Goal: Task Accomplishment & Management: Manage account settings

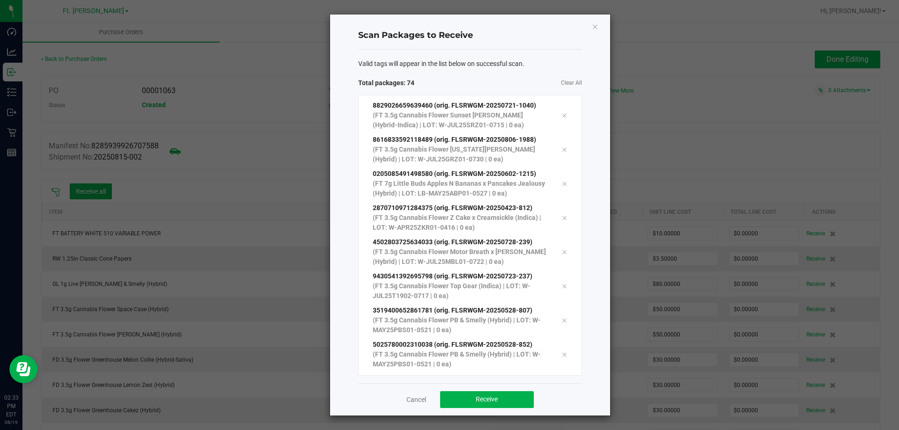
scroll to position [2238, 0]
click at [517, 402] on button "Receive" at bounding box center [487, 399] width 94 height 17
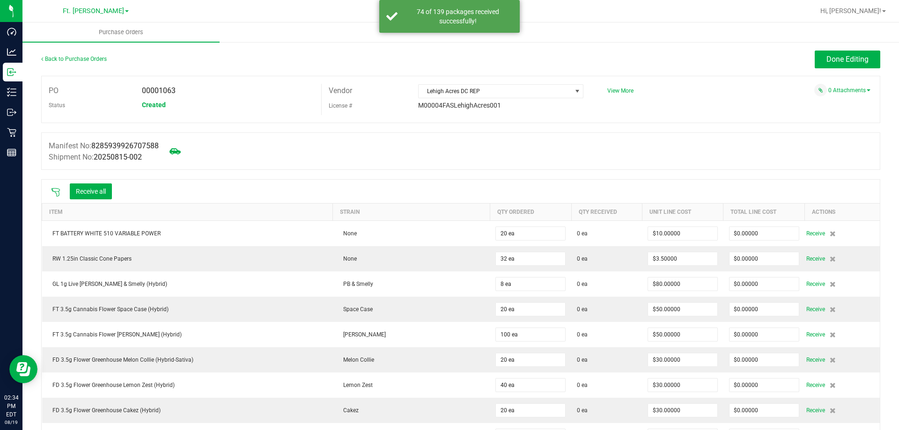
drag, startPoint x: 55, startPoint y: 197, endPoint x: 52, endPoint y: 190, distance: 7.1
click at [52, 190] on icon at bounding box center [55, 192] width 9 height 9
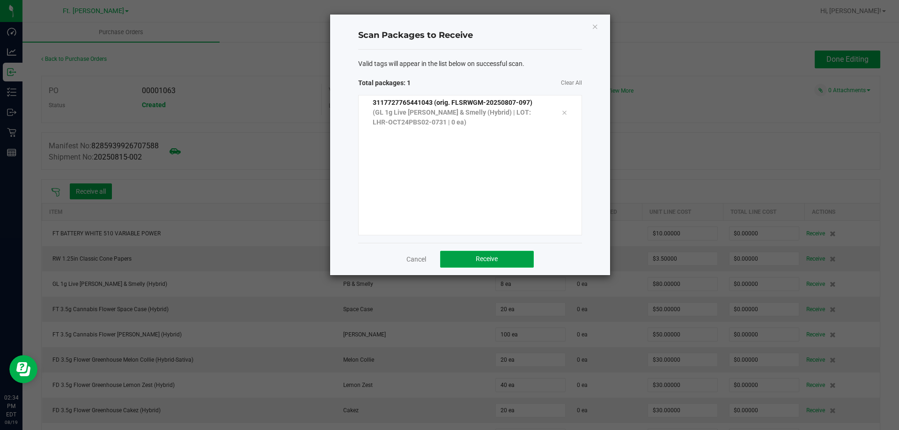
click at [497, 259] on span "Receive" at bounding box center [487, 258] width 22 height 7
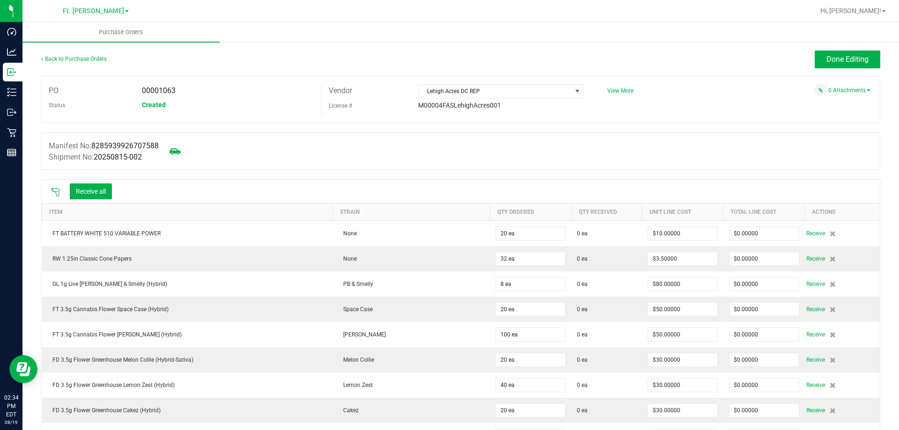
click at [57, 189] on icon at bounding box center [55, 192] width 9 height 9
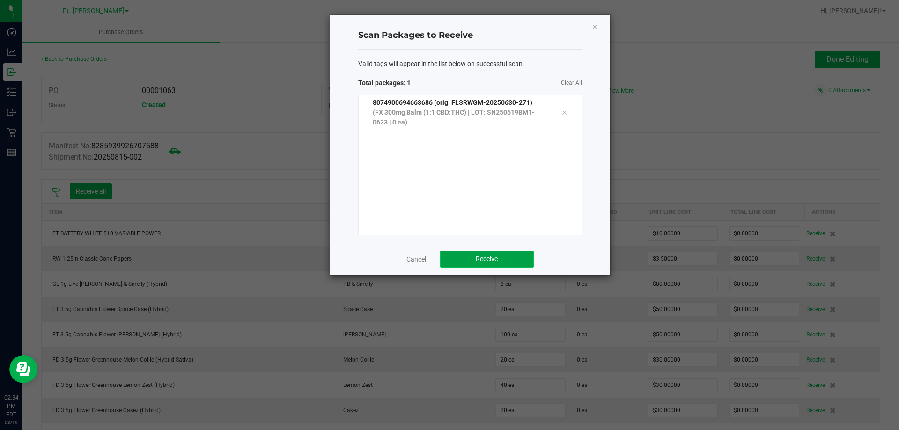
click at [484, 267] on button "Receive" at bounding box center [487, 259] width 94 height 17
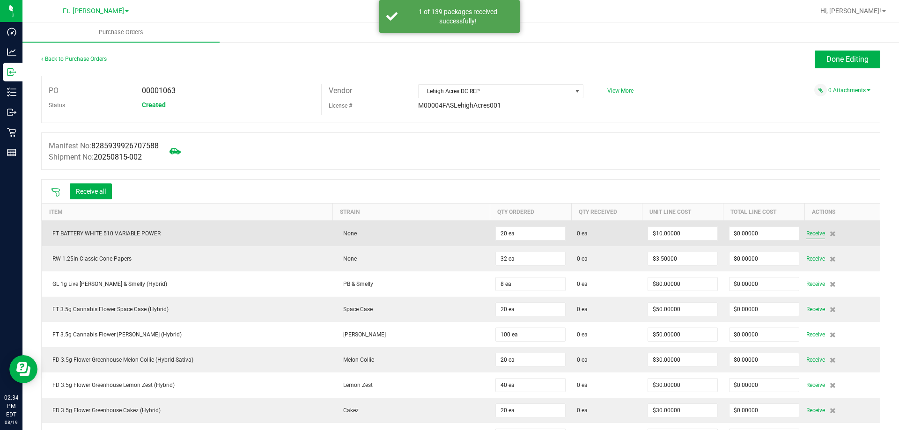
click at [808, 236] on span "Receive" at bounding box center [815, 233] width 19 height 11
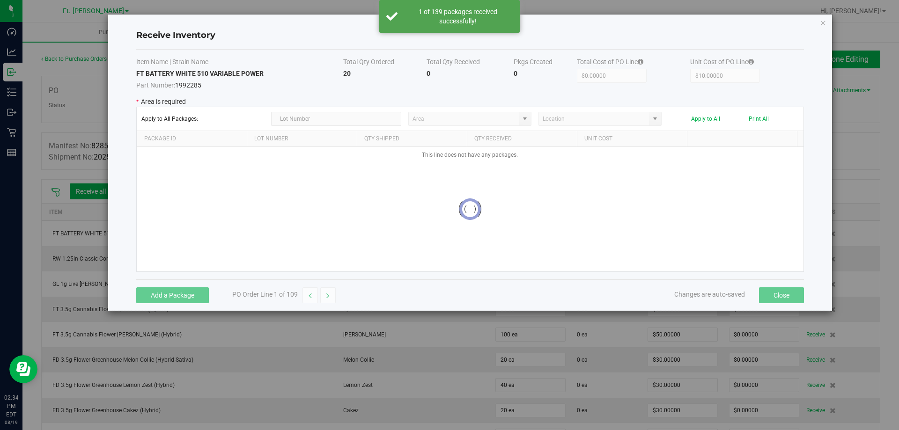
type input "Pantry"
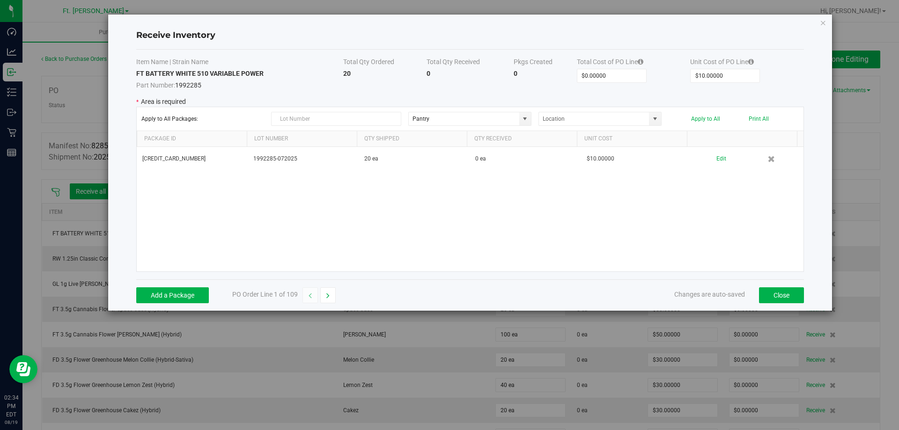
click at [828, 24] on div "Receive Inventory Item Name | Strain Name Total Qty Ordered Total Qty Received …" at bounding box center [470, 163] width 724 height 296
click at [823, 22] on icon "Close modal" at bounding box center [823, 22] width 7 height 11
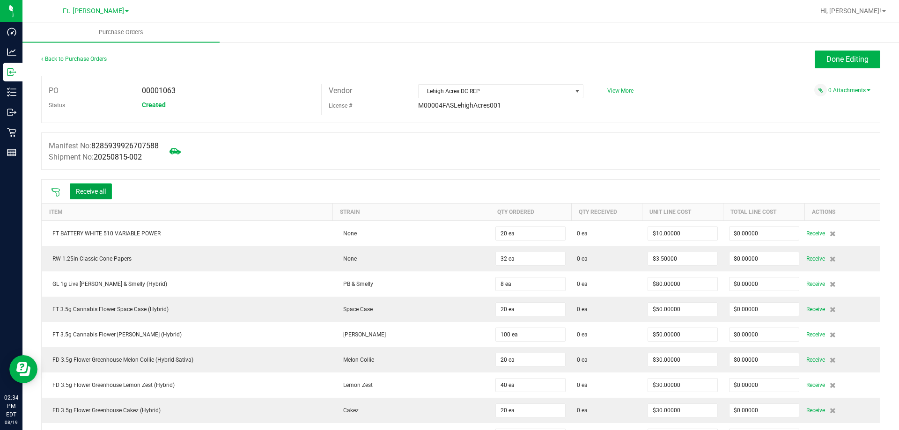
click at [88, 191] on button "Receive all" at bounding box center [91, 192] width 42 height 16
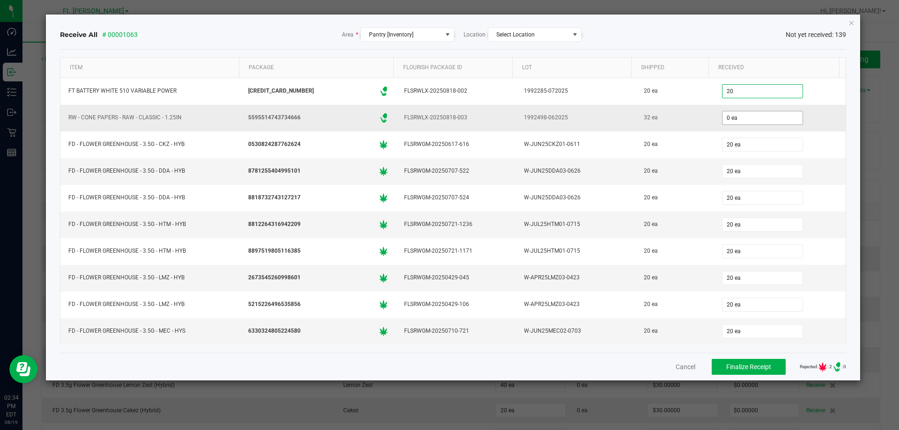
type input "20 ea"
click at [766, 117] on input "0" at bounding box center [762, 117] width 80 height 13
type input "32 ea"
click at [752, 27] on div "Receive All # 00001063 Area * Pantry [Inventory] Location Select Location Not y…" at bounding box center [453, 34] width 787 height 29
click at [760, 368] on span "Finalize Receipt" at bounding box center [748, 366] width 45 height 7
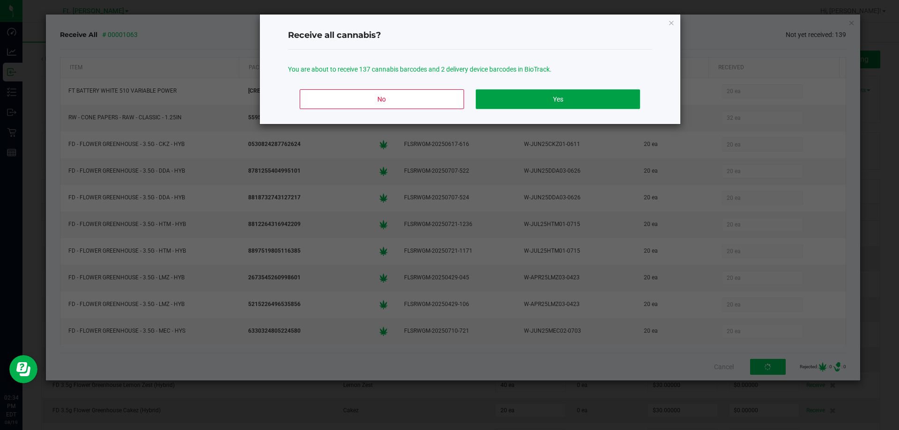
click at [599, 100] on button "Yes" at bounding box center [558, 99] width 164 height 20
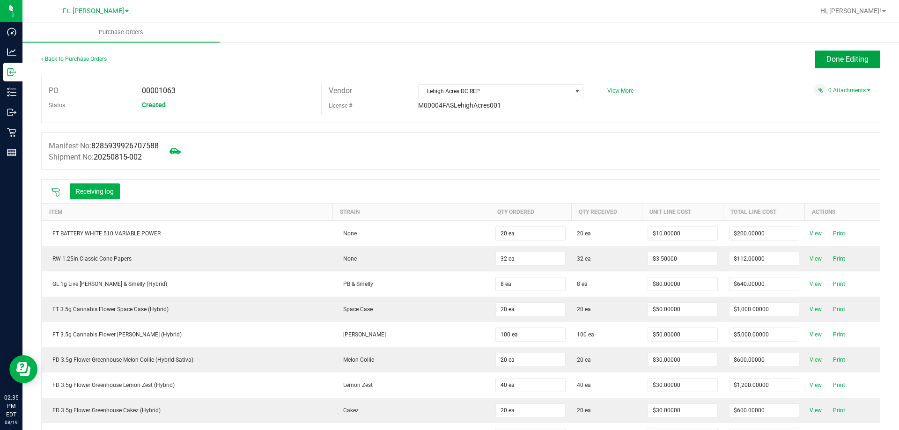
click at [855, 60] on span "Done Editing" at bounding box center [847, 59] width 42 height 9
